Goal: Task Accomplishment & Management: Manage account settings

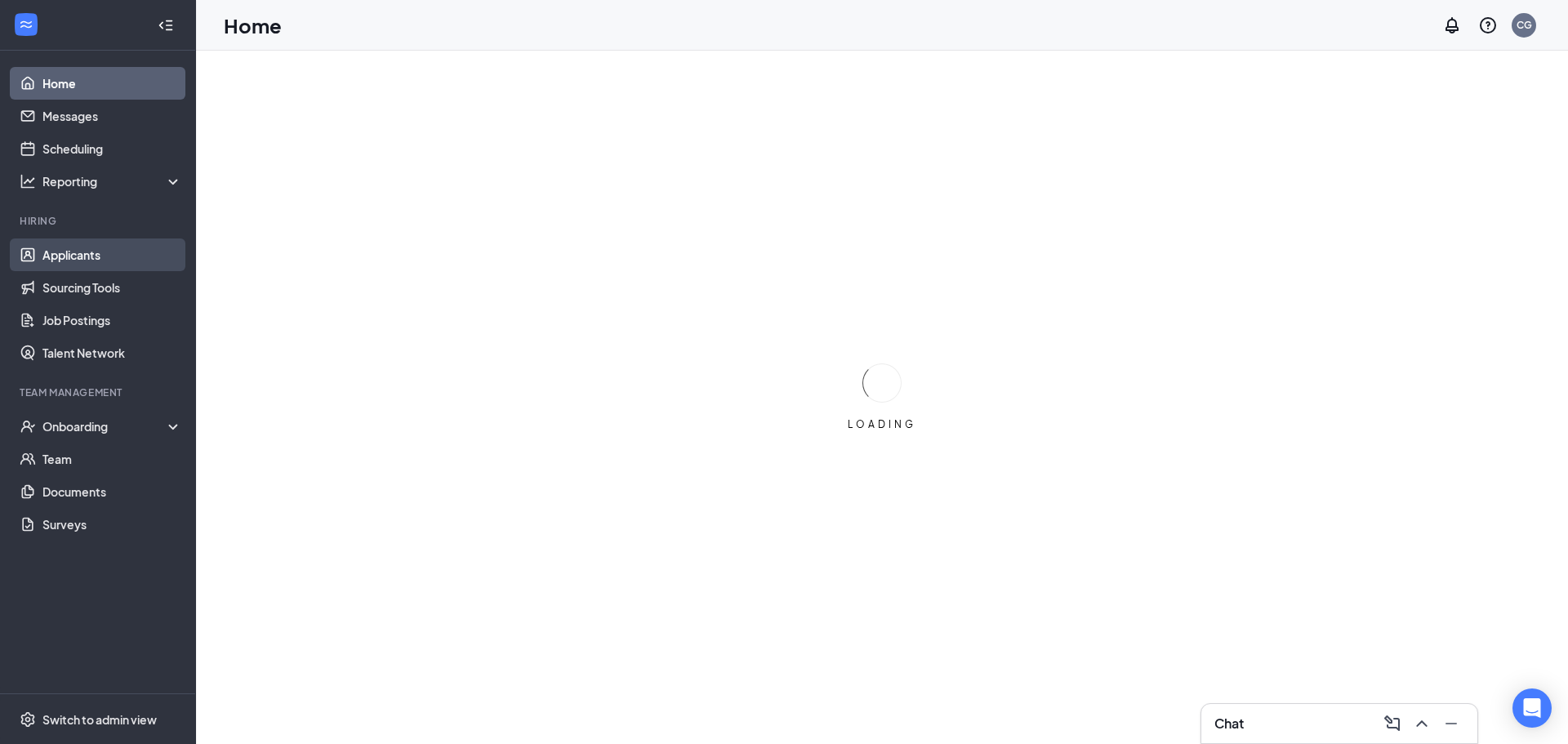
click at [96, 252] on link "Applicants" at bounding box center [111, 255] width 139 height 33
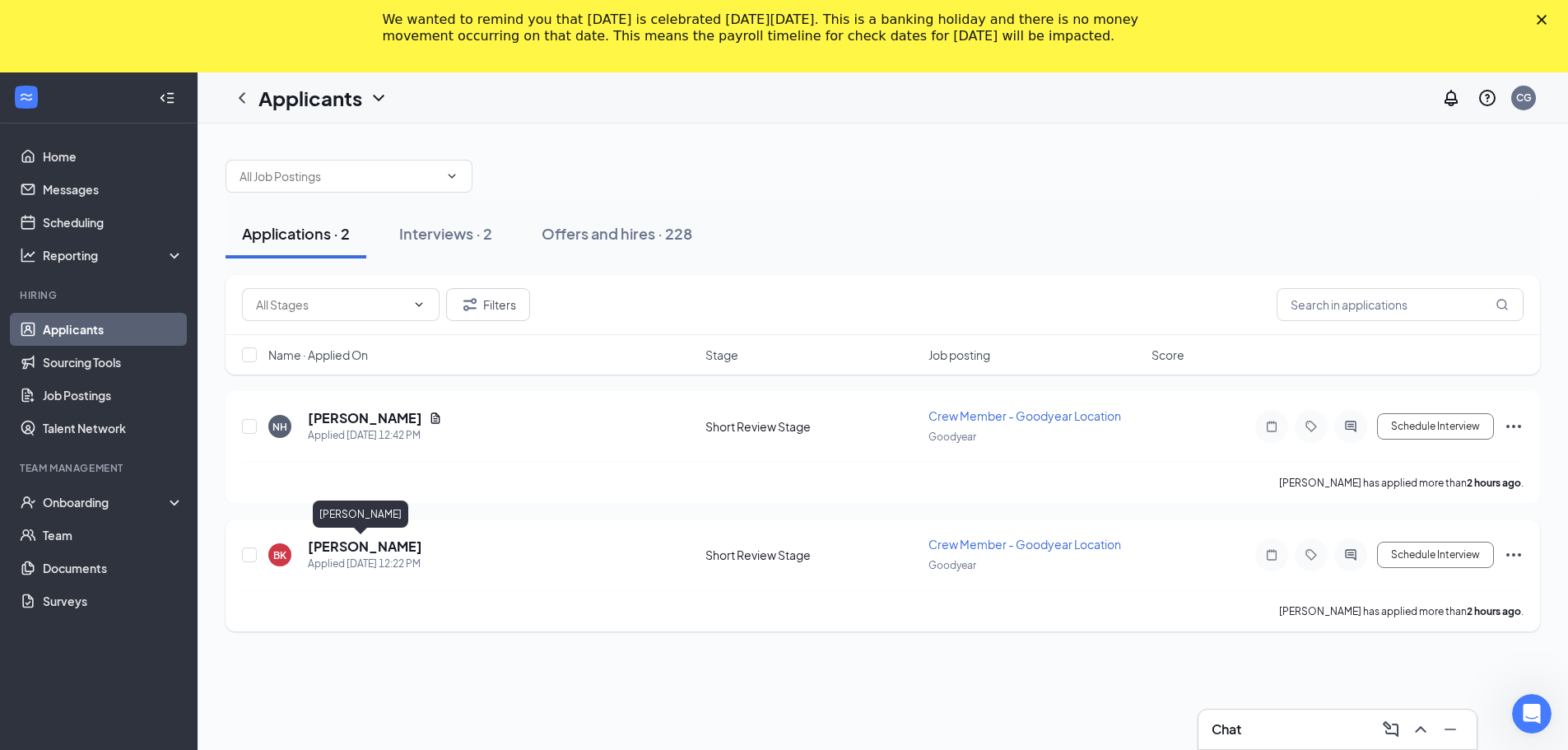
click at [386, 547] on h5 "[PERSON_NAME]" at bounding box center [365, 546] width 115 height 18
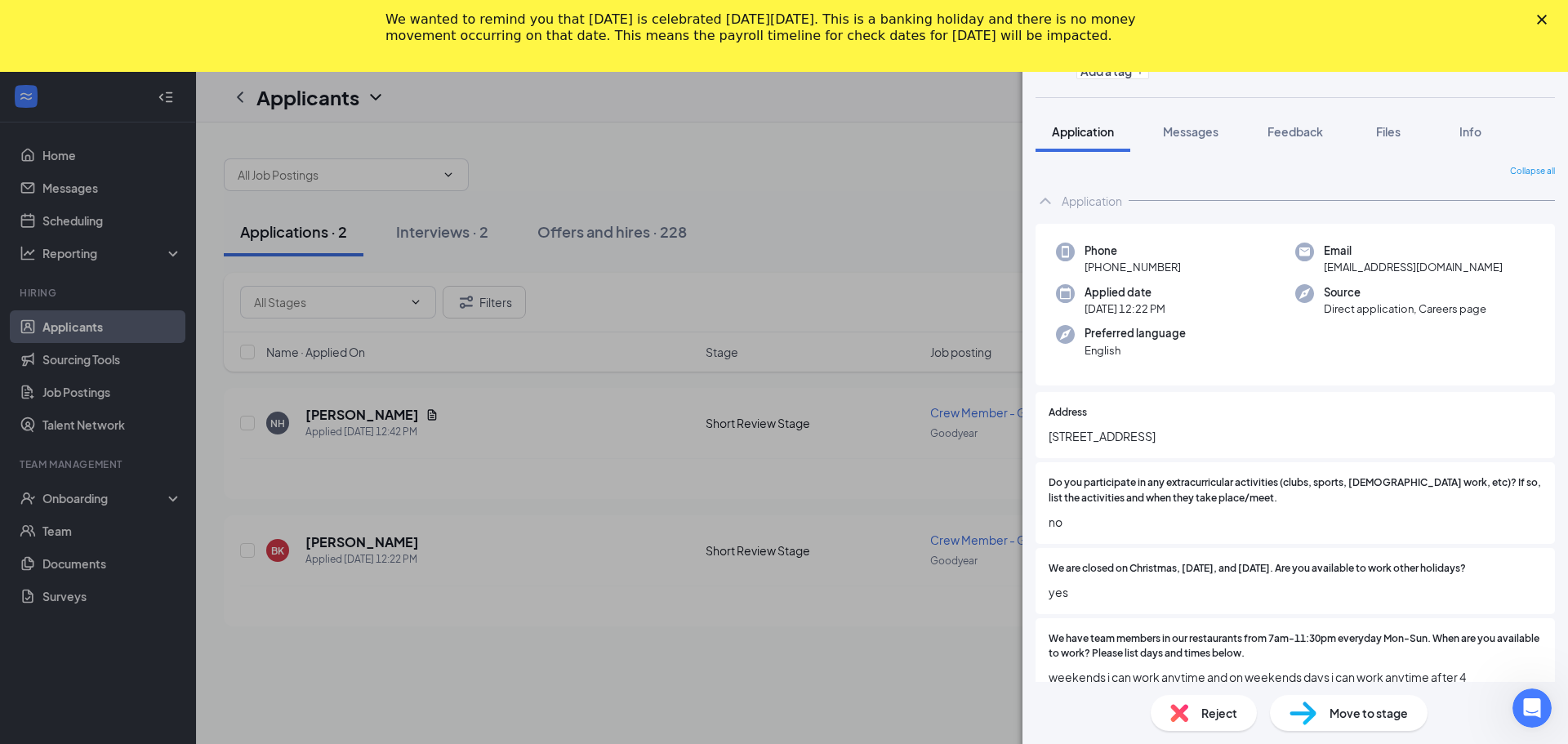
click at [1534, 16] on div "We wanted to remind you that [DATE] is celebrated [DATE][DATE]. This is a banki…" at bounding box center [784, 27] width 1568 height 42
click at [1540, 17] on polygon "Close" at bounding box center [1542, 20] width 10 height 10
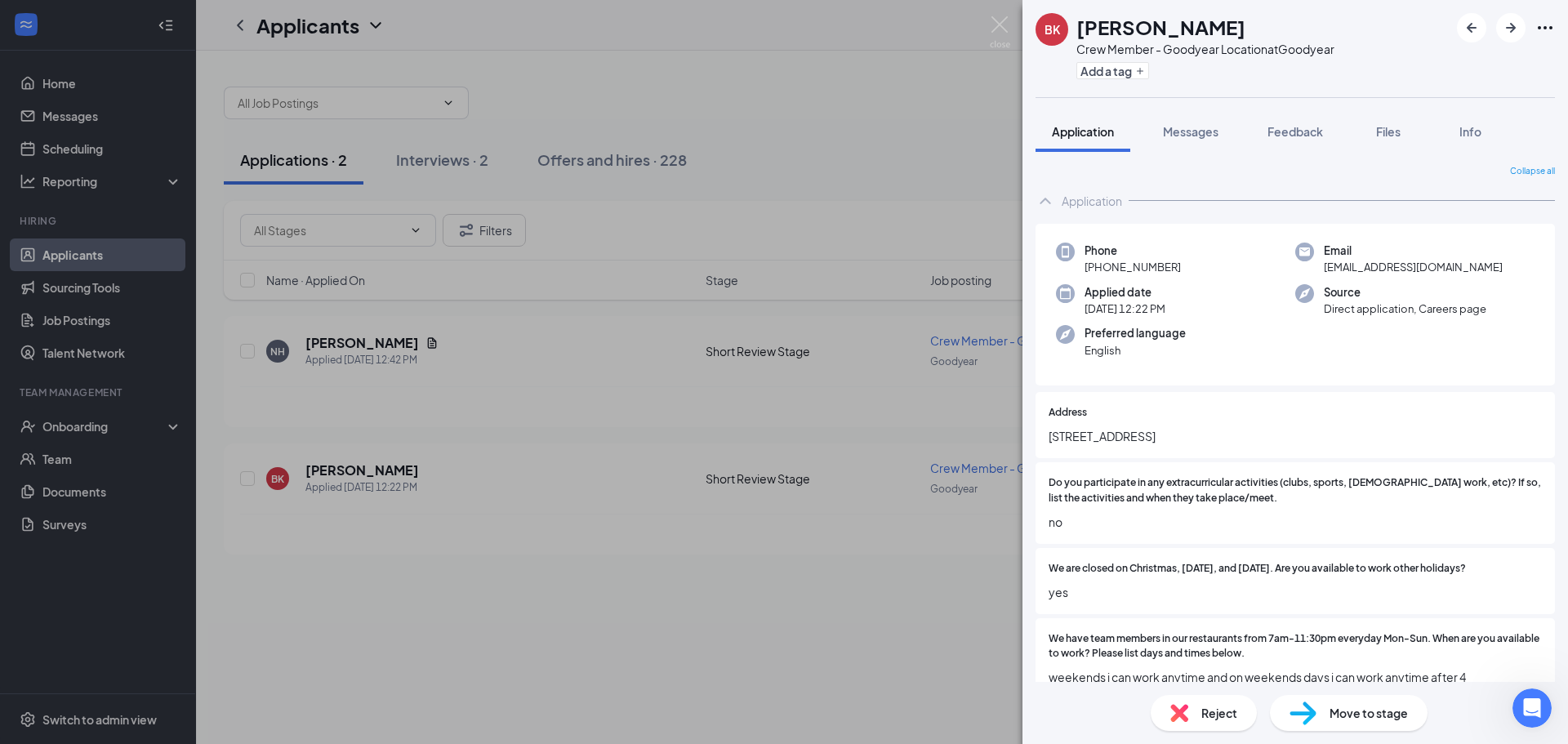
click at [1009, 34] on div "BK [PERSON_NAME] Crew Member - Goodyear Location at Goodyear Add a tag Applicat…" at bounding box center [784, 372] width 1568 height 744
click at [989, 40] on img at bounding box center [999, 32] width 21 height 32
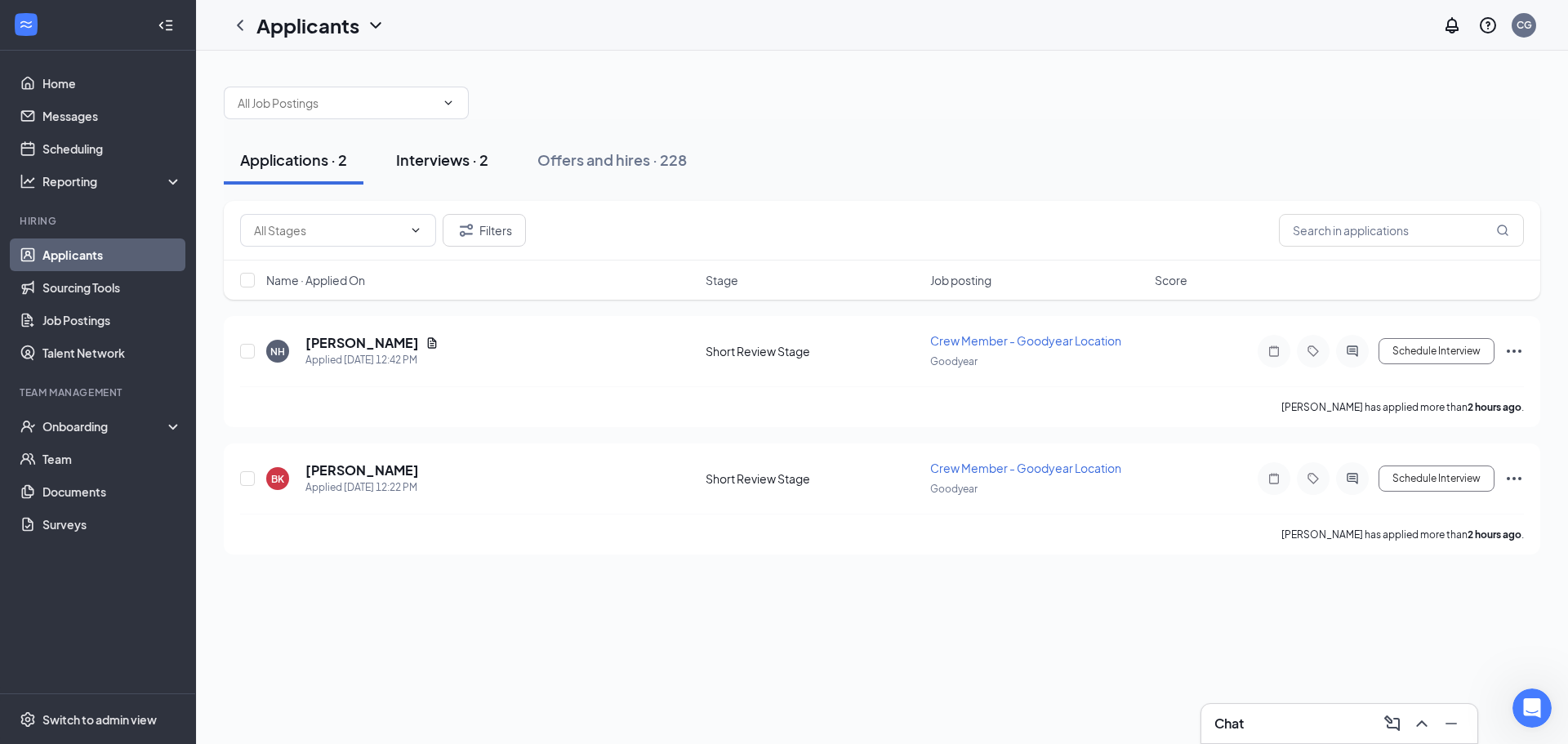
click at [488, 169] on div "Interviews · 2" at bounding box center [442, 159] width 92 height 21
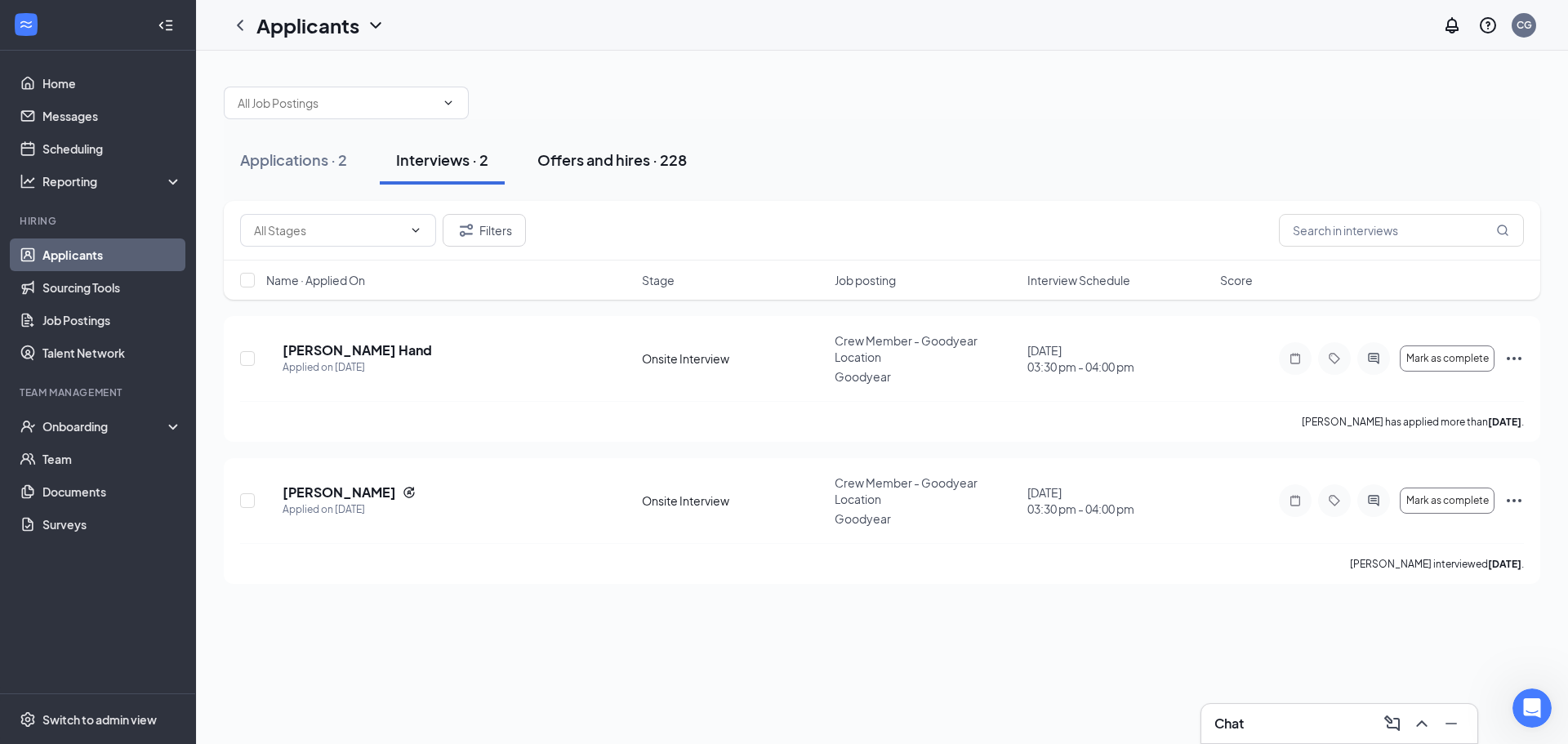
click at [624, 172] on button "Offers and hires · 228" at bounding box center [612, 159] width 182 height 49
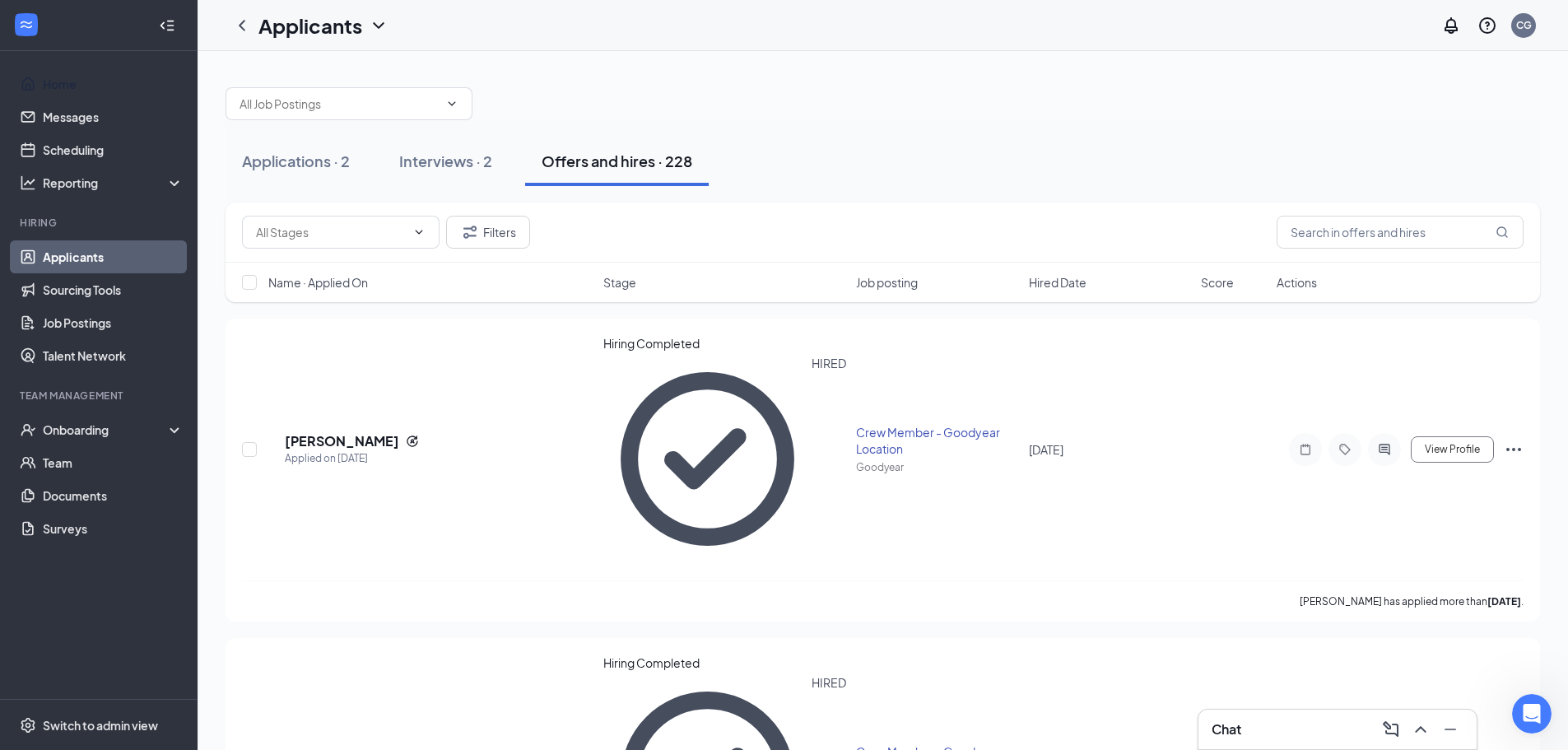
drag, startPoint x: 130, startPoint y: 92, endPoint x: 359, endPoint y: 3, distance: 245.7
click at [130, 92] on link "Home" at bounding box center [112, 84] width 141 height 33
